Goal: Check status: Check status

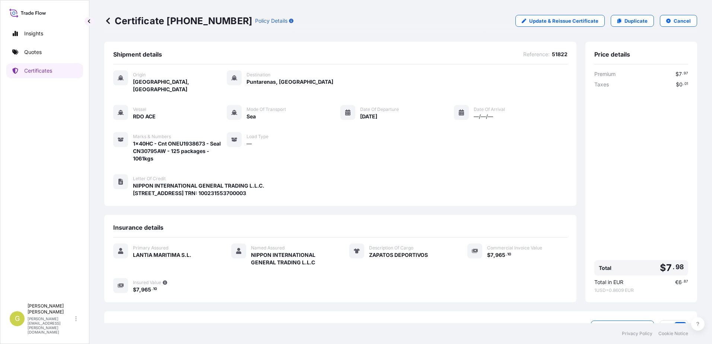
scroll to position [50, 0]
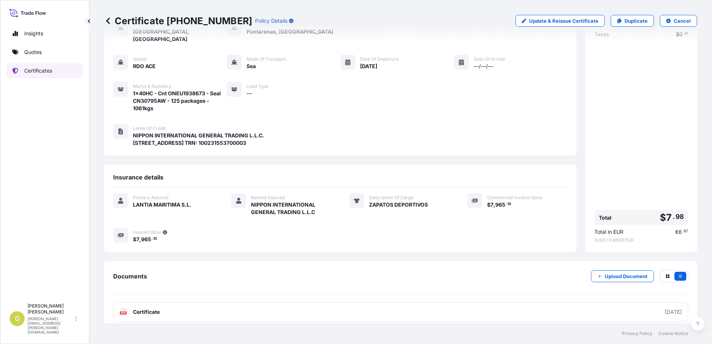
click at [32, 72] on p "Certificates" at bounding box center [38, 70] width 28 height 7
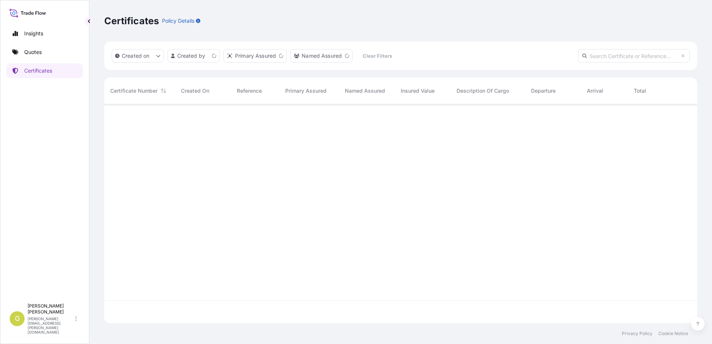
scroll to position [217, 587]
click at [602, 58] on input "text" at bounding box center [634, 55] width 112 height 13
type input "54792"
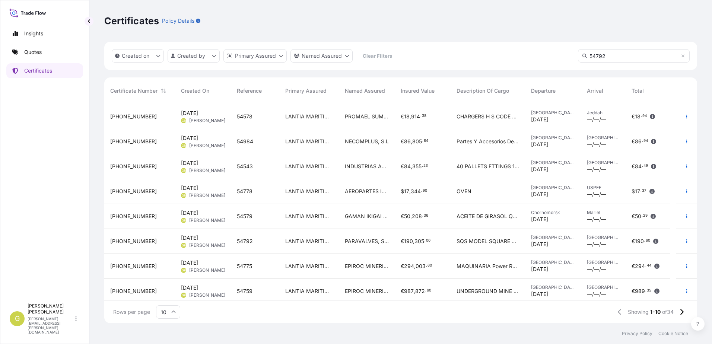
click at [321, 122] on div "LANTIA MARITIMA S.L." at bounding box center [309, 116] width 60 height 25
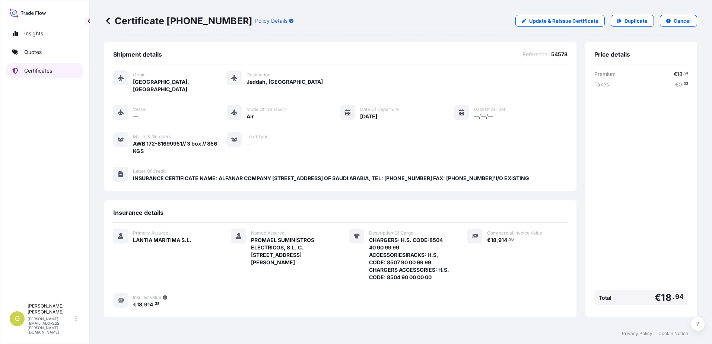
click at [41, 74] on link "Certificates" at bounding box center [44, 70] width 77 height 15
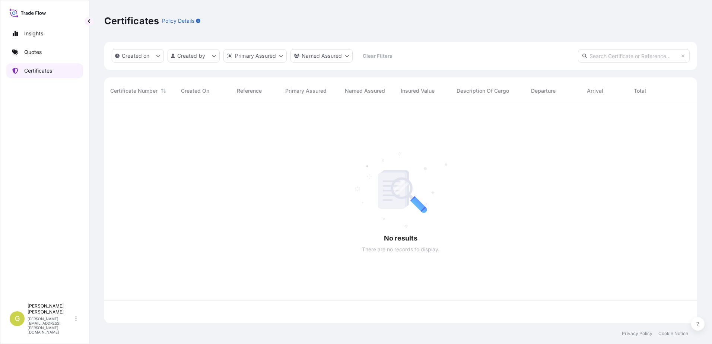
scroll to position [217, 587]
click at [619, 54] on input "text" at bounding box center [634, 55] width 112 height 13
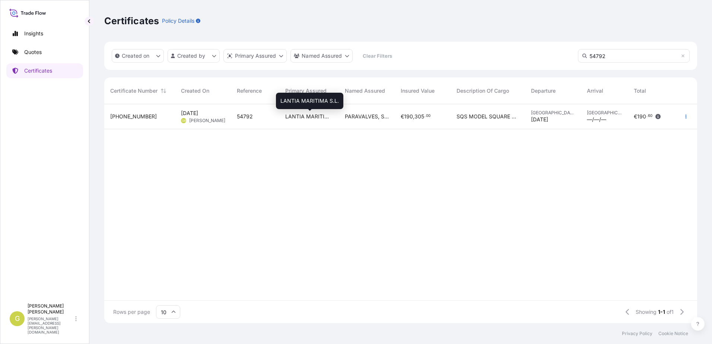
type input "54792"
click at [327, 119] on span "LANTIA MARITIMA S.L." at bounding box center [309, 116] width 48 height 7
